Goal: Task Accomplishment & Management: Manage account settings

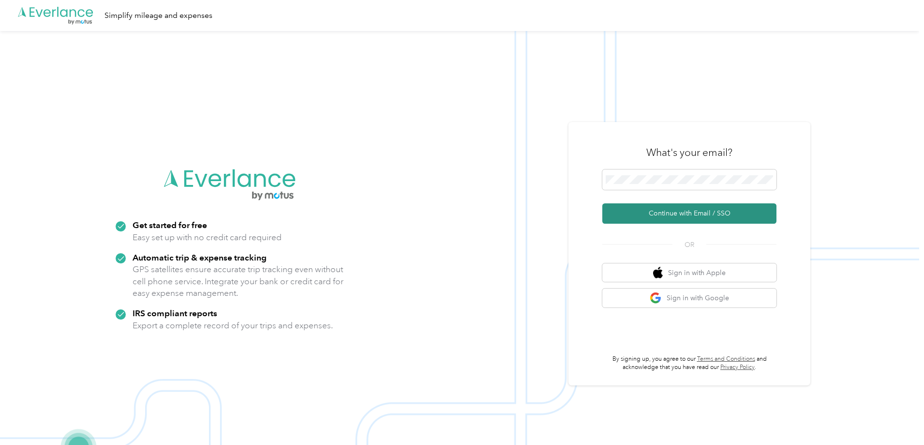
click at [702, 216] on button "Continue with Email / SSO" at bounding box center [689, 213] width 174 height 20
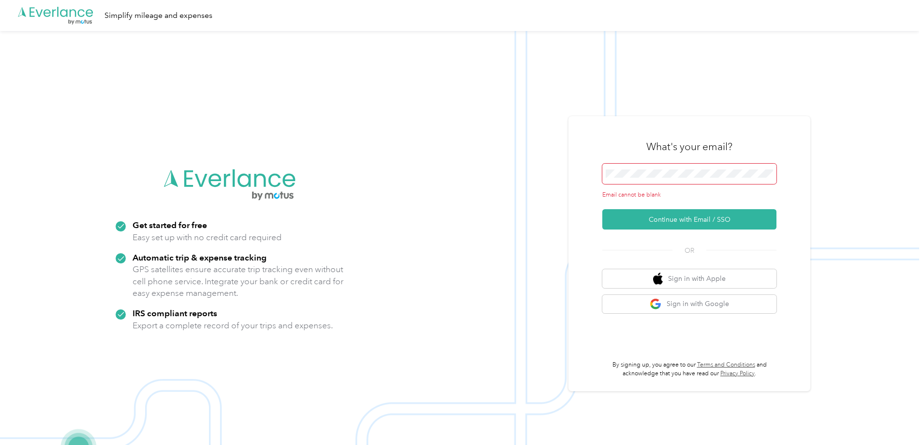
click at [657, 166] on span at bounding box center [689, 174] width 174 height 20
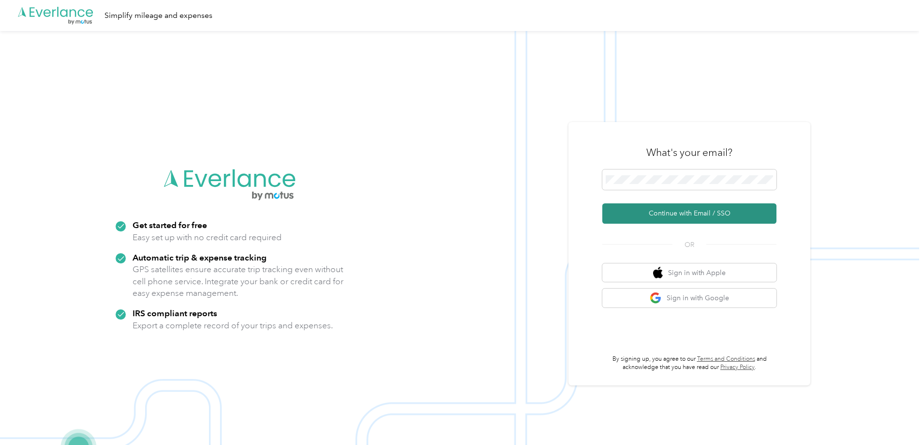
click at [681, 213] on button "Continue with Email / SSO" at bounding box center [689, 213] width 174 height 20
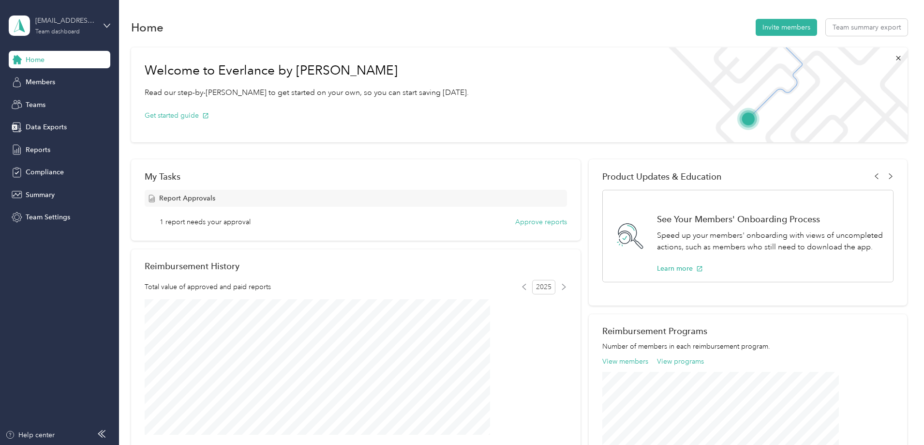
click at [58, 25] on div "trey.johnson@convergint.com" at bounding box center [65, 20] width 60 height 10
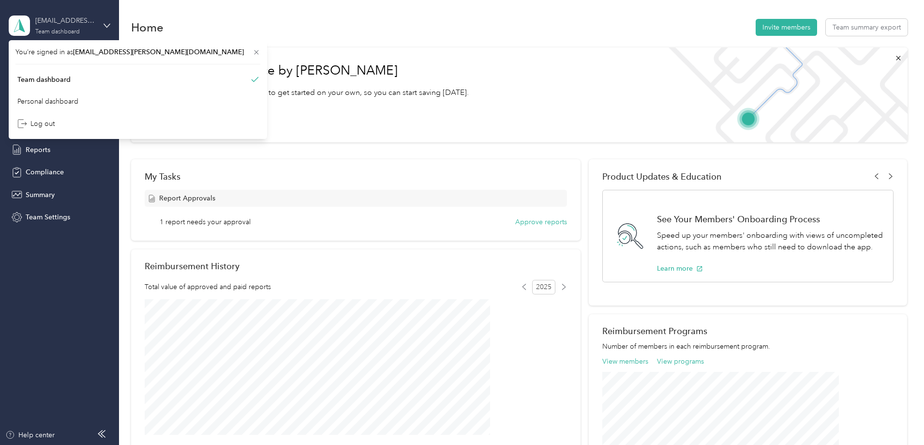
click at [58, 25] on div "trey.johnson@convergint.com" at bounding box center [65, 20] width 60 height 10
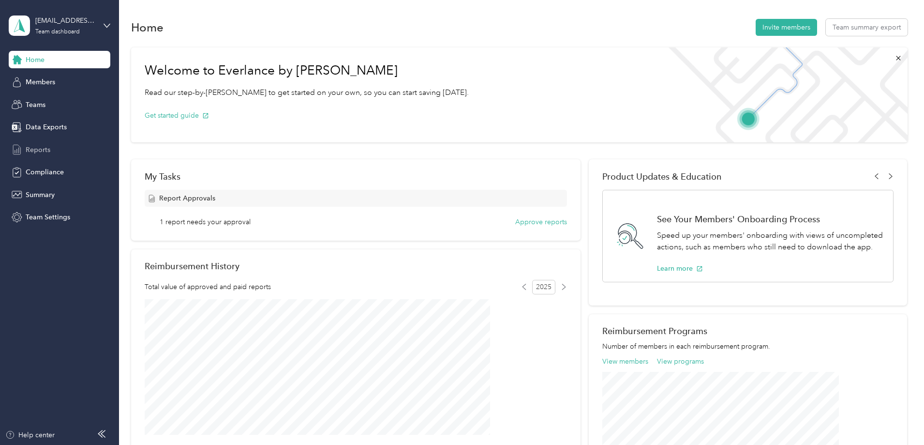
click at [50, 148] on div "Reports" at bounding box center [60, 149] width 102 height 17
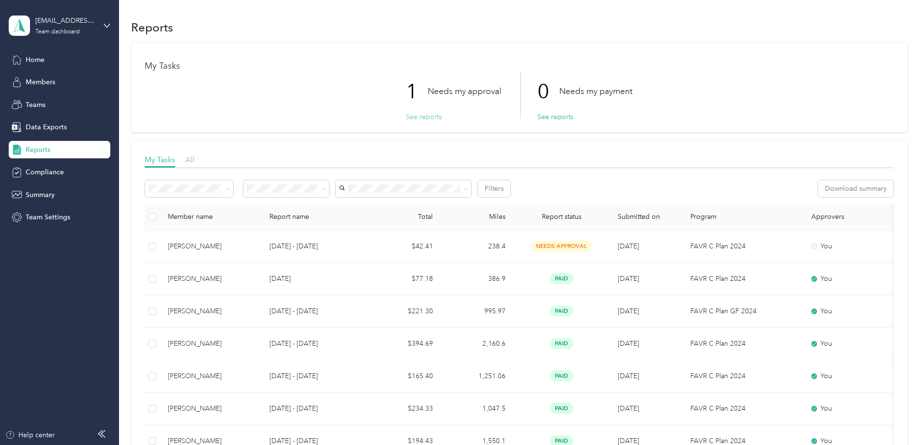
click at [418, 116] on button "See reports" at bounding box center [424, 117] width 36 height 10
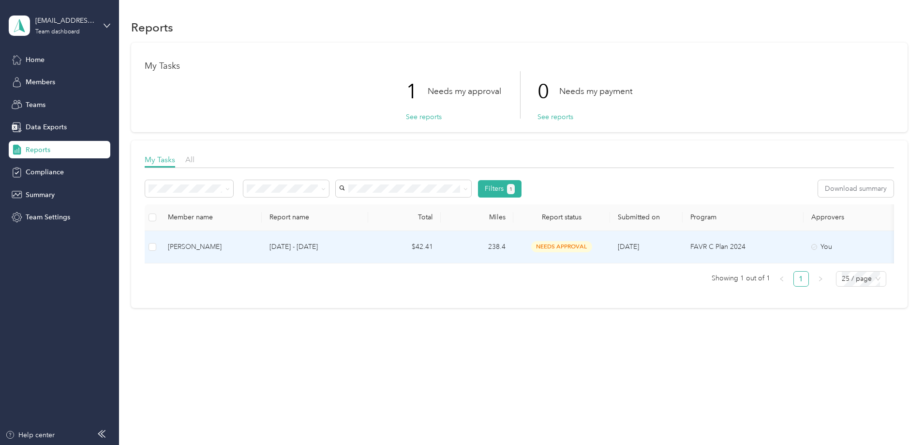
click at [592, 243] on span "needs approval" at bounding box center [561, 246] width 61 height 11
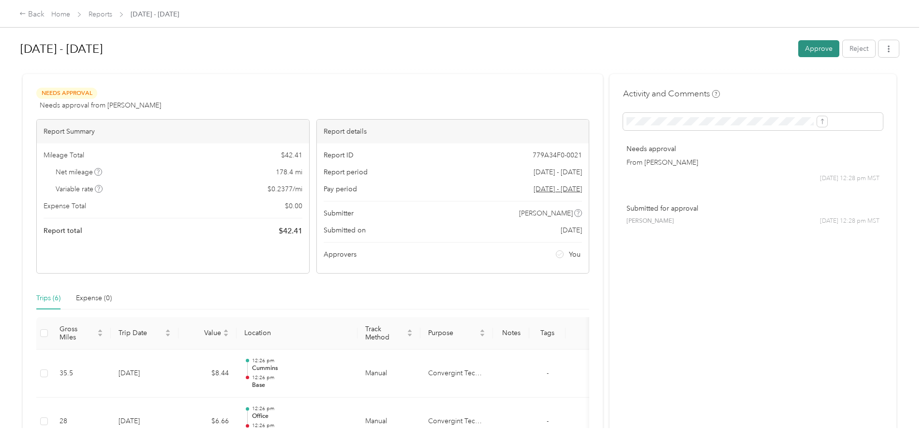
click at [798, 51] on button "Approve" at bounding box center [818, 48] width 41 height 17
